Goal: Information Seeking & Learning: Learn about a topic

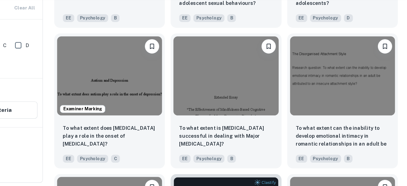
scroll to position [1371, 0]
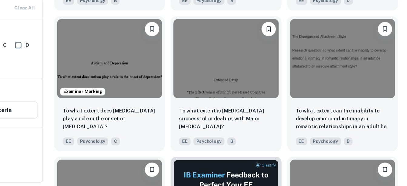
drag, startPoint x: 105, startPoint y: 114, endPoint x: 103, endPoint y: 134, distance: 19.5
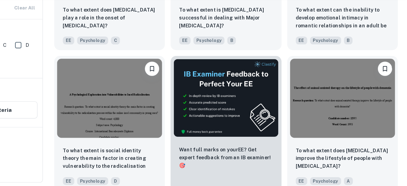
scroll to position [1458, 0]
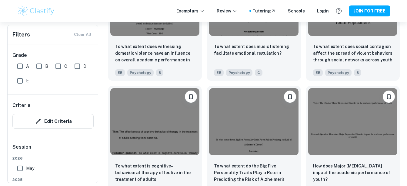
scroll to position [1808, 0]
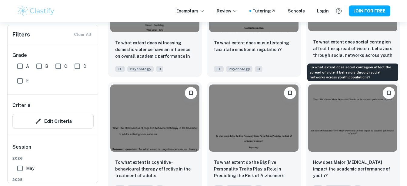
click at [342, 47] on p "To what extent does social contagion affect the spread of violent behaviors thr…" at bounding box center [352, 49] width 79 height 21
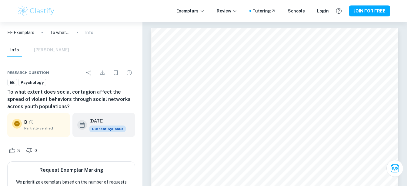
click at [17, 123] on icon at bounding box center [16, 123] width 7 height 7
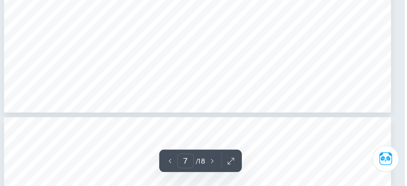
scroll to position [2437, 0]
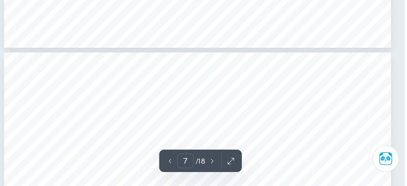
type input "8"
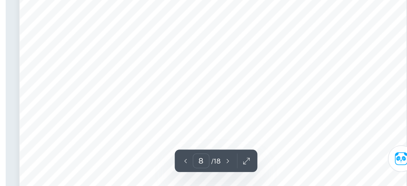
scroll to position [2711, 0]
